Goal: Transaction & Acquisition: Purchase product/service

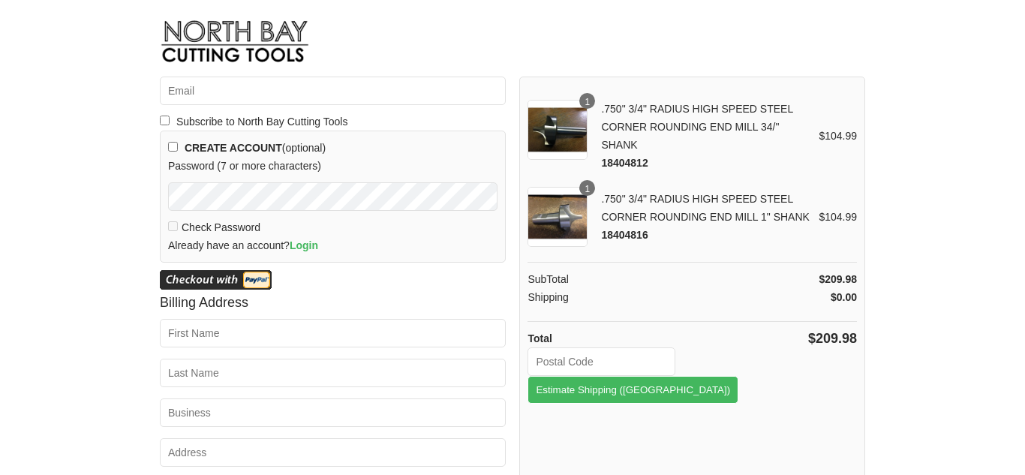
click at [588, 101] on div "1" at bounding box center [587, 101] width 16 height 16
click at [721, 110] on div ".750" 3/4" RADIUS HIGH SPEED STEEL CORNER ROUNDING END MILL 34/" SHANK 18404812" at bounding box center [707, 136] width 224 height 72
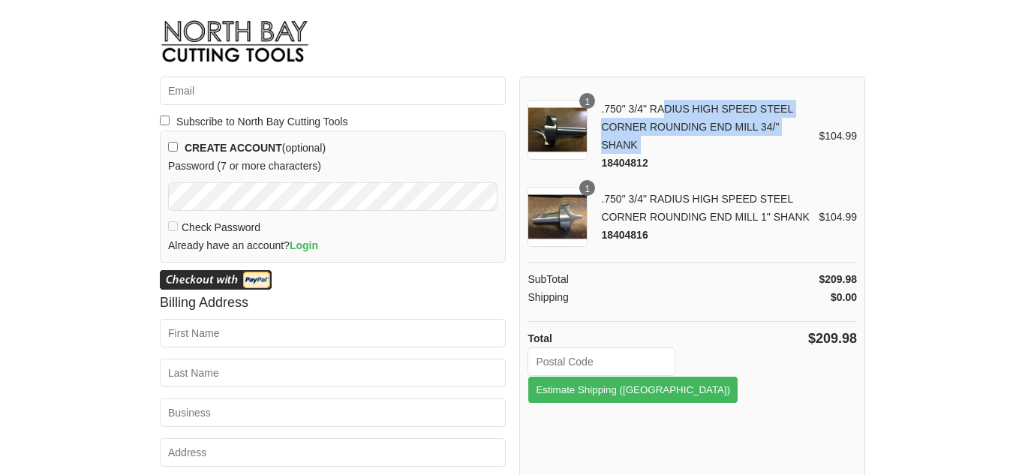
click at [721, 110] on div ".750" 3/4" RADIUS HIGH SPEED STEEL CORNER ROUNDING END MILL 34/" SHANK 18404812" at bounding box center [707, 136] width 224 height 72
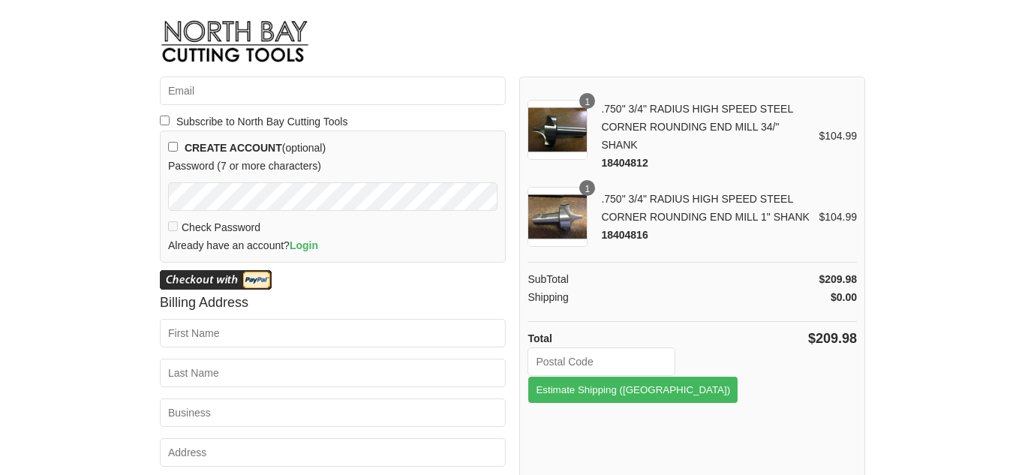
click at [619, 159] on span "18404812" at bounding box center [624, 163] width 47 height 12
click at [825, 140] on div "$104.99" at bounding box center [838, 136] width 38 height 18
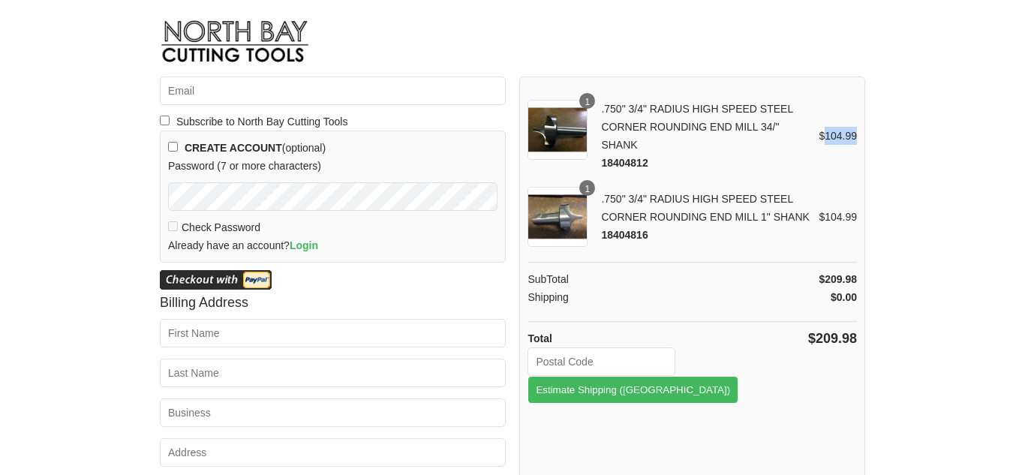
click at [825, 140] on div "$104.99" at bounding box center [838, 136] width 38 height 18
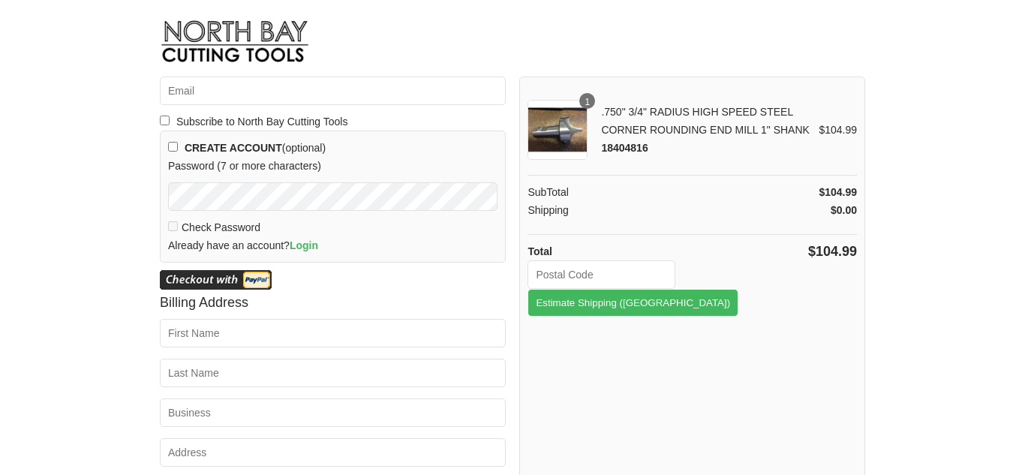
click at [166, 123] on input "checkbox" at bounding box center [165, 121] width 10 height 10
checkbox input "true"
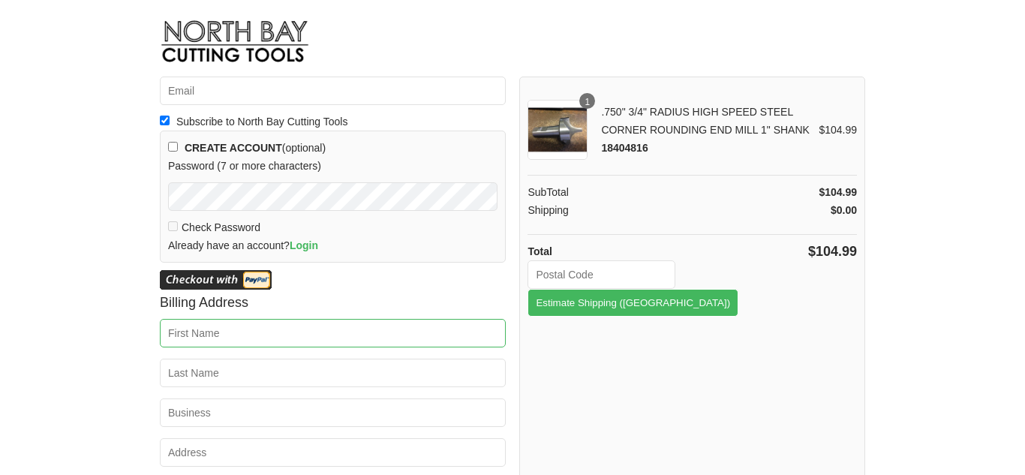
click at [239, 338] on input "First Name *" at bounding box center [333, 333] width 346 height 29
type input "David"
type input "generalgorloff@gmail.com"
type input "Bell"
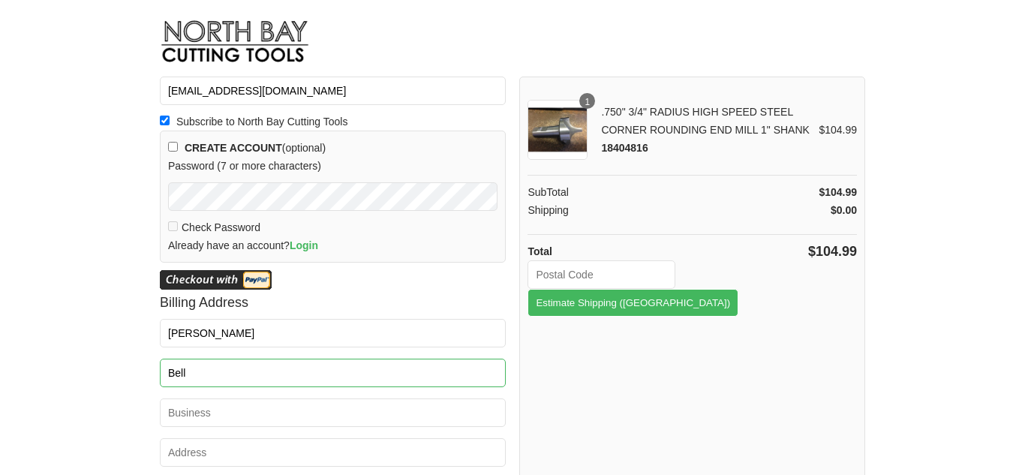
type input "532 Minter Avenue, P.O. Box 262"
type input "DE BEQUE"
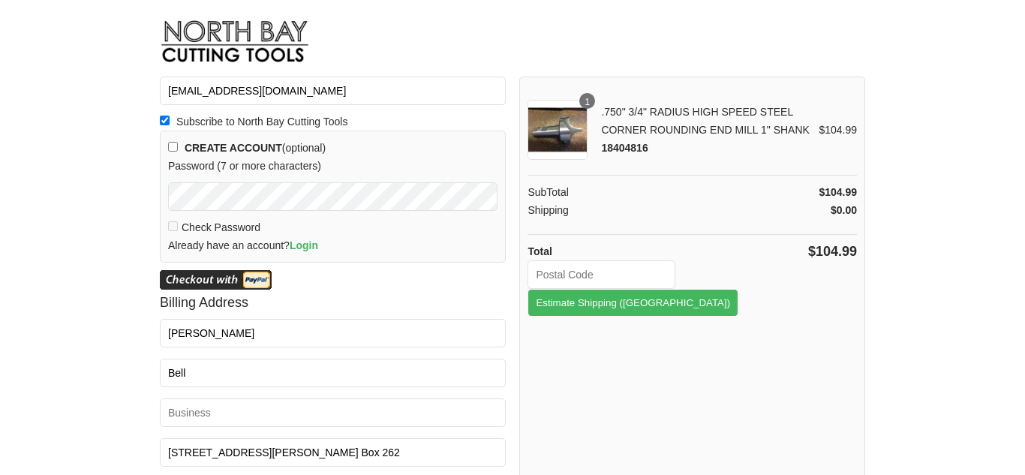
select select "CO"
type input "81630"
type input "9706406842"
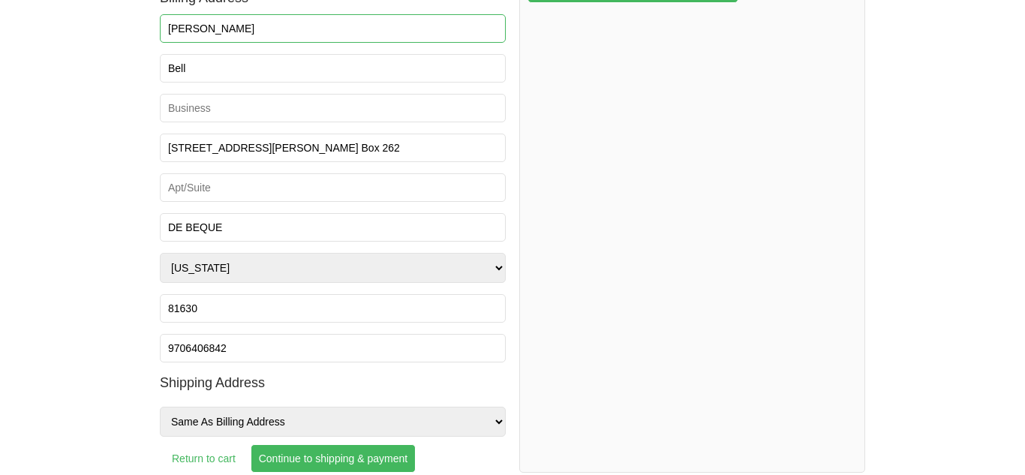
scroll to position [306, 0]
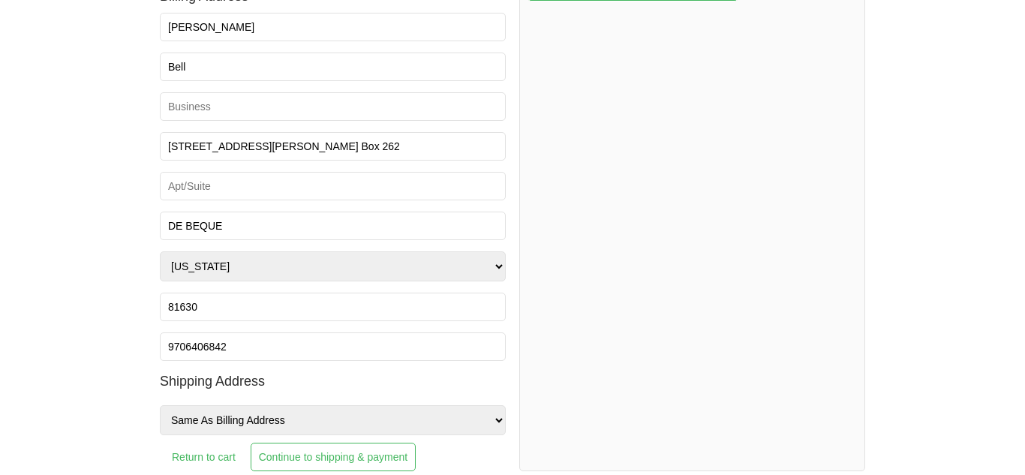
click at [330, 459] on input "Continue to shipping & payment" at bounding box center [333, 457] width 165 height 29
click at [332, 462] on input "Continue to shipping & payment" at bounding box center [333, 457] width 165 height 29
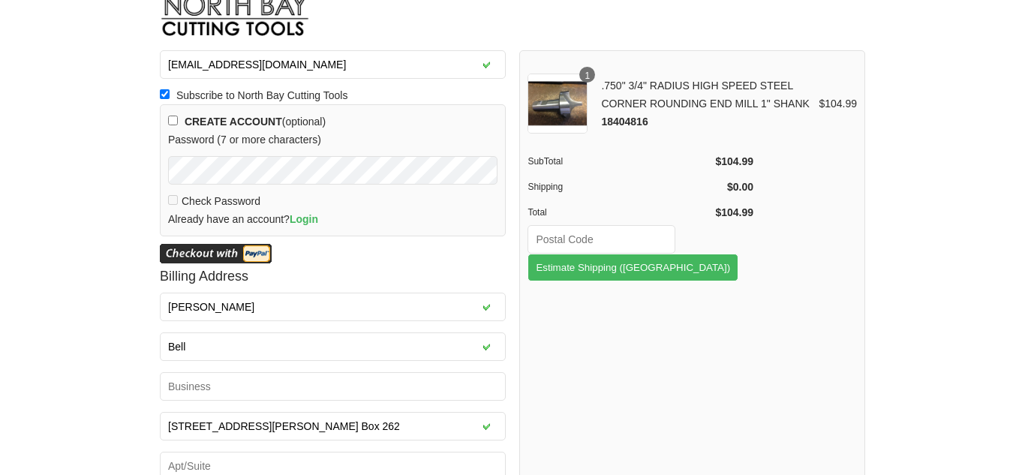
scroll to position [28, 0]
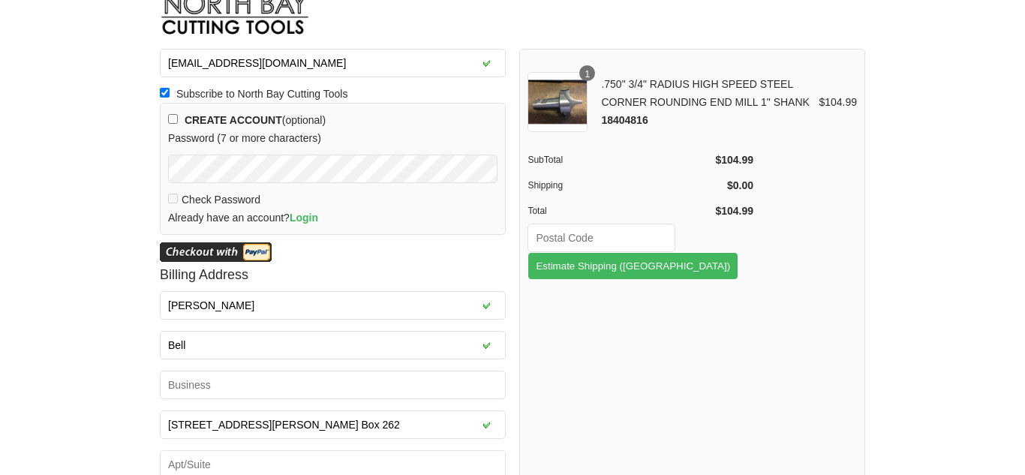
click at [594, 239] on input "text" at bounding box center [602, 238] width 148 height 29
type input "81630"
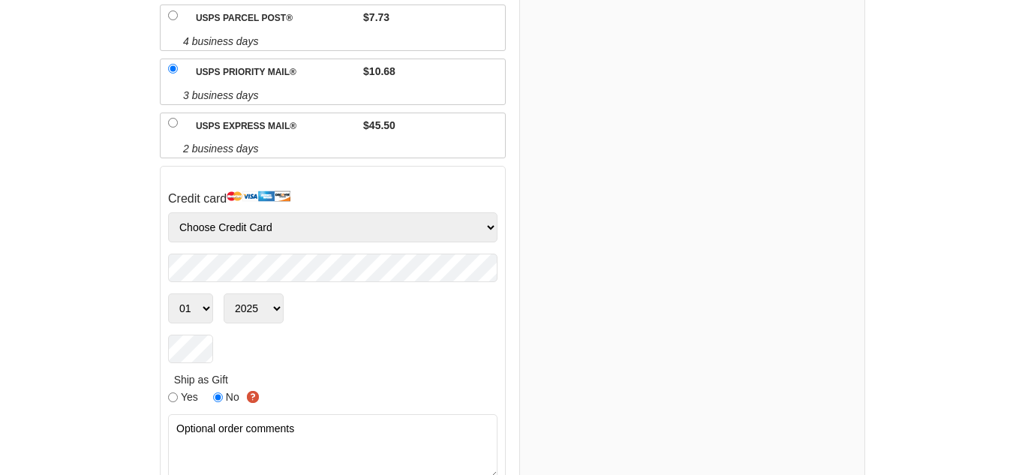
scroll to position [421, 0]
click at [265, 190] on img at bounding box center [259, 196] width 64 height 12
click at [492, 212] on select "Choose Credit Card VISA MasterCard AMEX Discover" at bounding box center [332, 227] width 329 height 30
select select "Amex"
click at [168, 212] on select "Choose Credit Card VISA MasterCard AMEX Discover" at bounding box center [332, 227] width 329 height 30
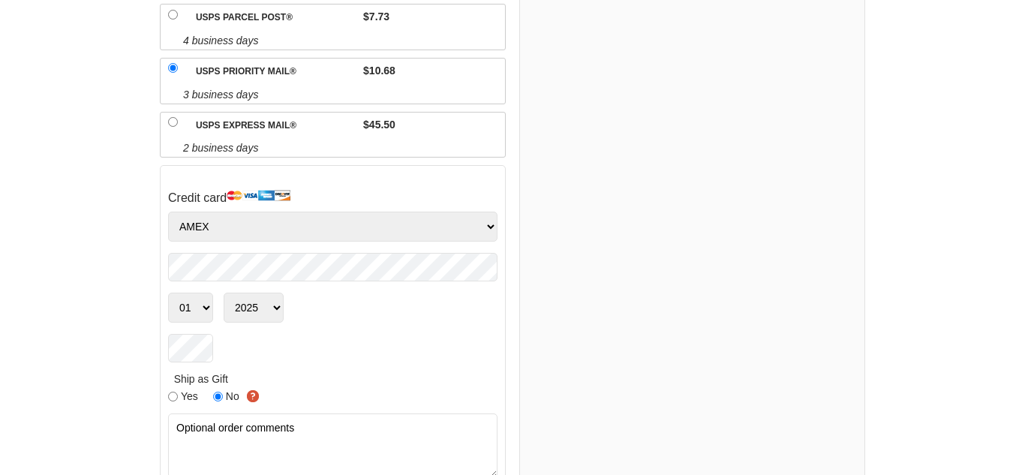
click at [511, 284] on div "Email generalgorloff@gmail.com Ship To 532 Minter Avenue, P.O. Box 262 , DE BEQ…" at bounding box center [512, 95] width 705 height 878
click at [206, 293] on select "01 02 03 04 05 06 07 08 09 10 11 12" at bounding box center [190, 308] width 45 height 30
select select "09"
click at [168, 293] on select "01 02 03 04 05 06 07 08 09 10 11 12" at bounding box center [190, 308] width 45 height 30
click at [277, 293] on select "2025 2026 2027 2028 2029 2030 2031 2032 2033 2034 2035 2036 2037 2038 2039 2040…" at bounding box center [254, 308] width 60 height 30
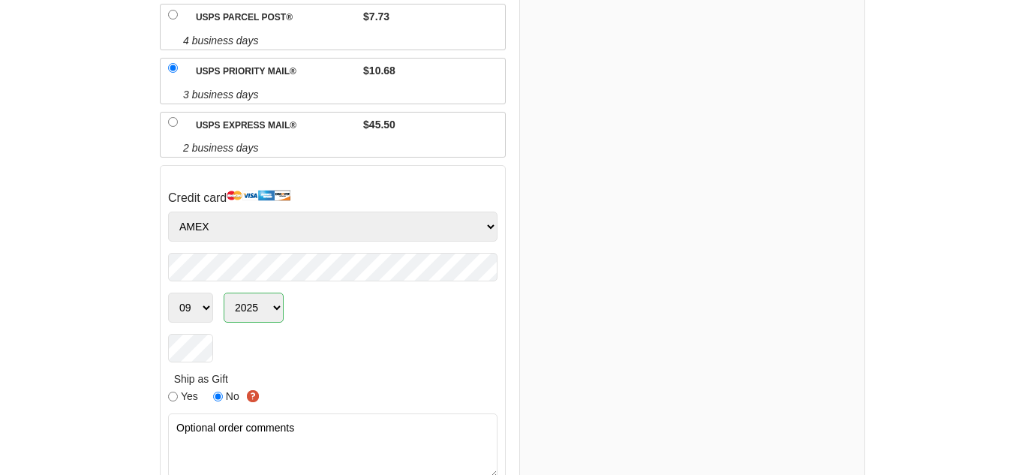
select select "2029"
click at [224, 293] on select "2025 2026 2027 2028 2029 2030 2031 2032 2033 2034 2035 2036 2037 2038 2039 2040…" at bounding box center [254, 308] width 60 height 30
click at [614, 347] on div "1 .750" 3/4" RADIUS HIGH SPEED STEEL CORNER ROUNDING END MILL 1" SHANK 18404816…" at bounding box center [692, 95] width 346 height 878
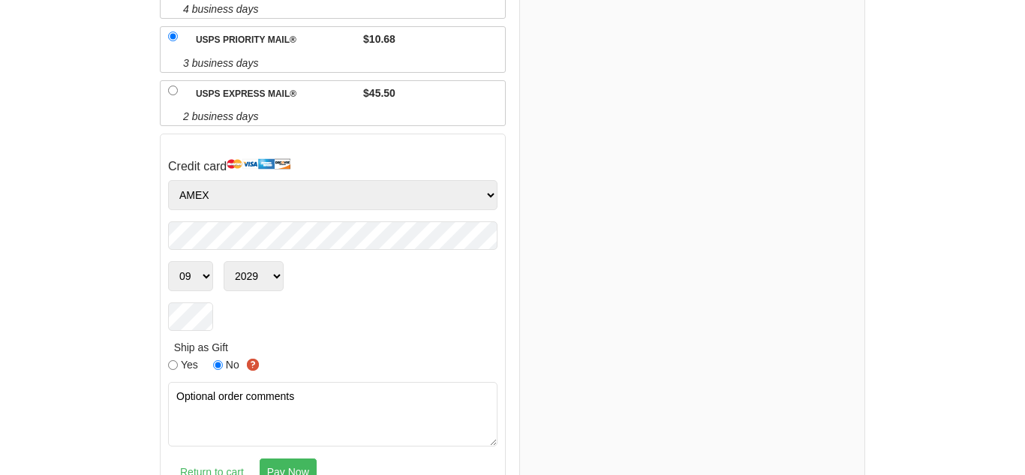
scroll to position [462, 0]
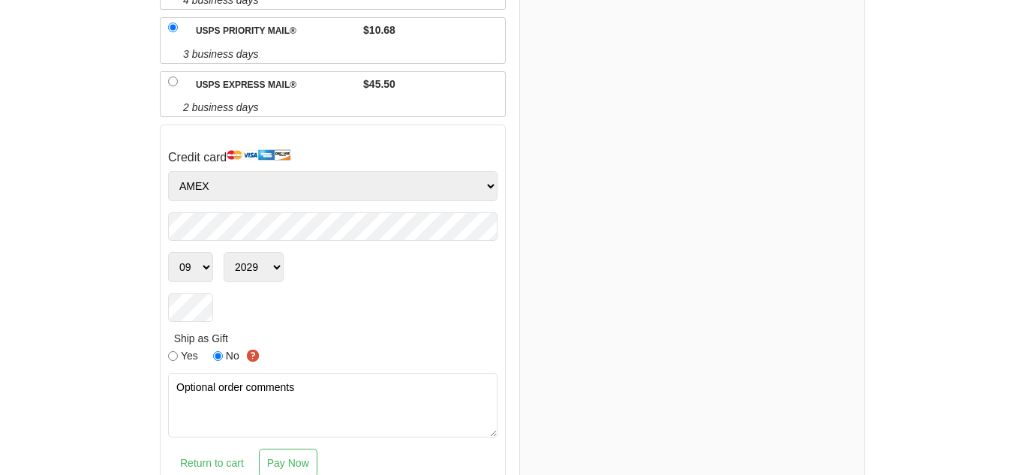
click at [278, 449] on input "Pay Now" at bounding box center [288, 463] width 59 height 29
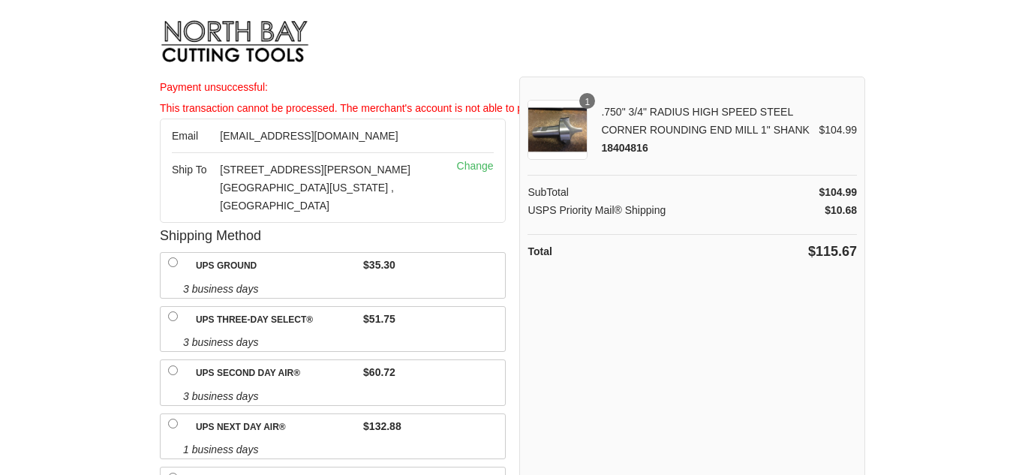
click at [904, 293] on html "Payment unsuccessful: This transaction cannot be processed. The merchant's acco…" at bounding box center [512, 237] width 1025 height 475
click at [795, 58] on link at bounding box center [512, 43] width 705 height 65
click at [860, 80] on div "1 .750" 3/4" RADIUS HIGH SPEED STEEL CORNER ROUNDING END MILL 1" SHANK 18404816…" at bounding box center [692, 168] width 344 height 183
click at [851, 49] on link at bounding box center [512, 43] width 705 height 65
